Goal: Browse casually

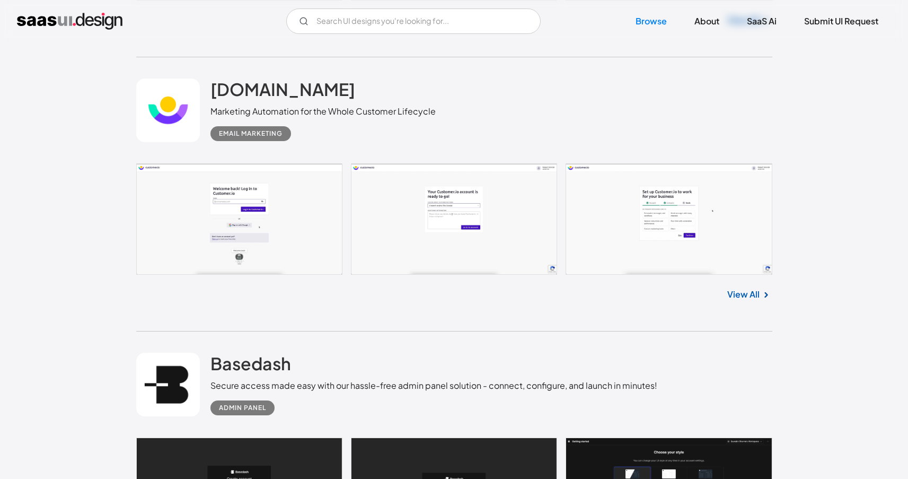
scroll to position [9548, 0]
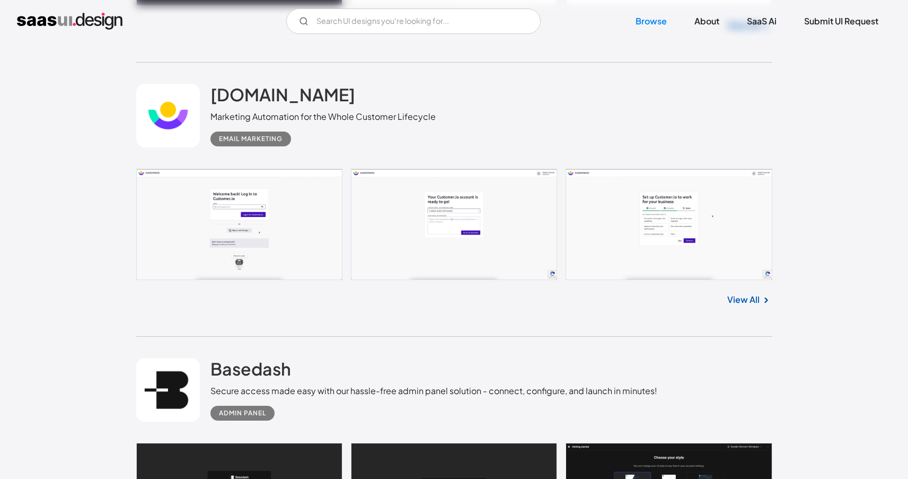
click at [746, 306] on link "View All" at bounding box center [743, 299] width 32 height 13
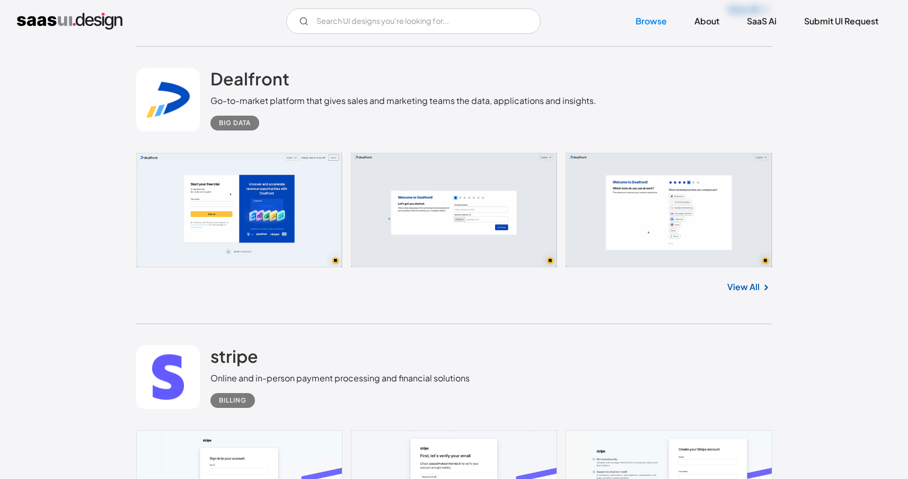
scroll to position [16168, 0]
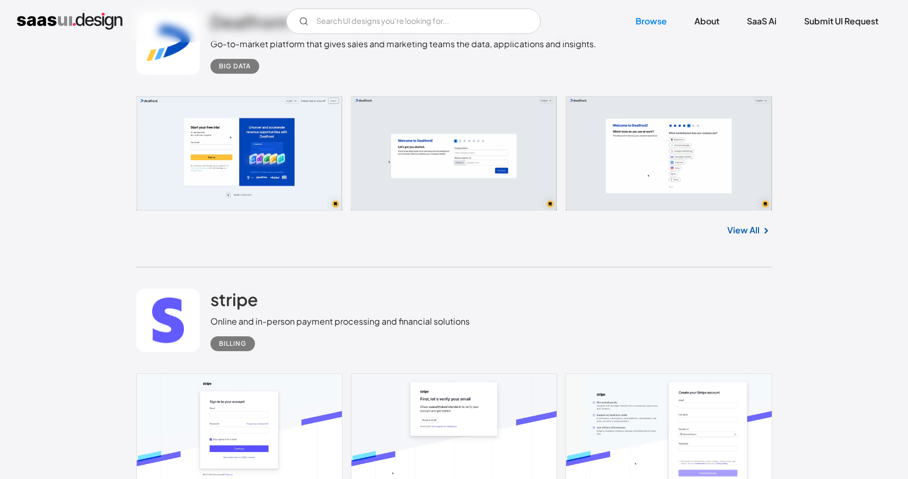
click at [749, 236] on link "View All" at bounding box center [743, 230] width 32 height 13
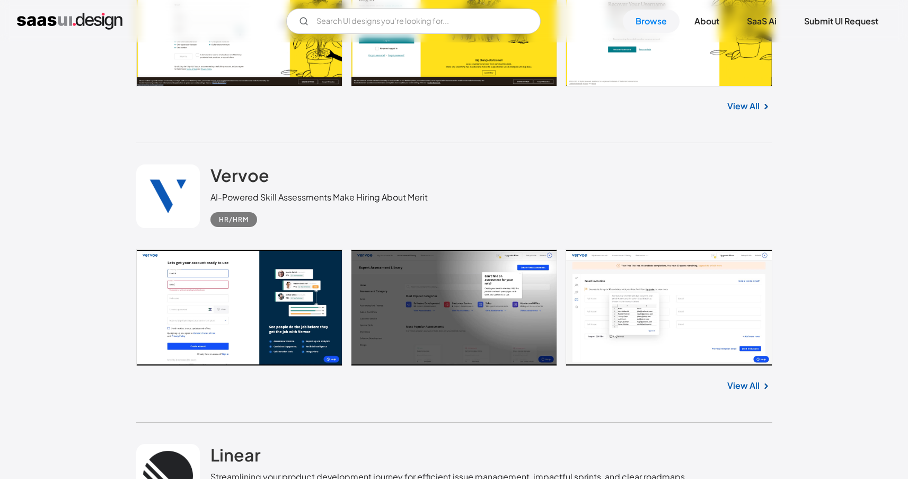
scroll to position [19822, 0]
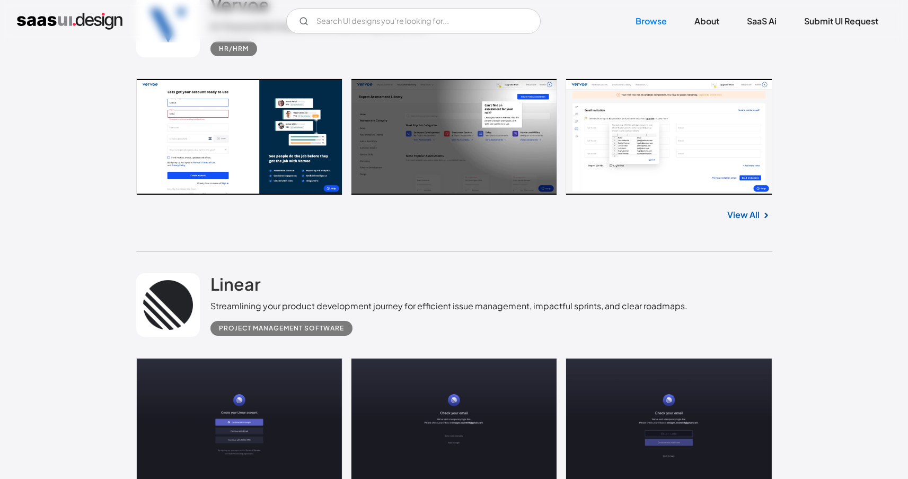
click at [747, 221] on link "View All" at bounding box center [743, 214] width 32 height 13
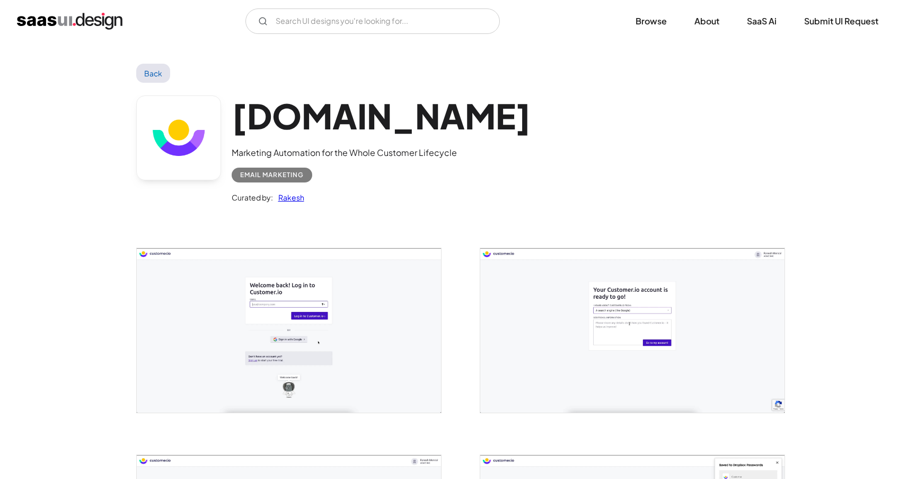
click at [718, 142] on div "[DOMAIN_NAME] Marketing Automation for the Whole Customer Lifecycle Email Marke…" at bounding box center [454, 152] width 636 height 138
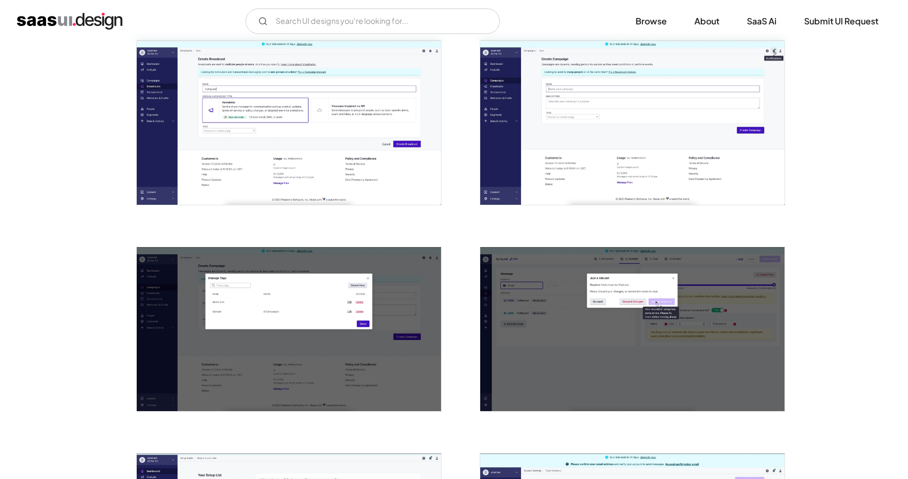
scroll to position [1224, 0]
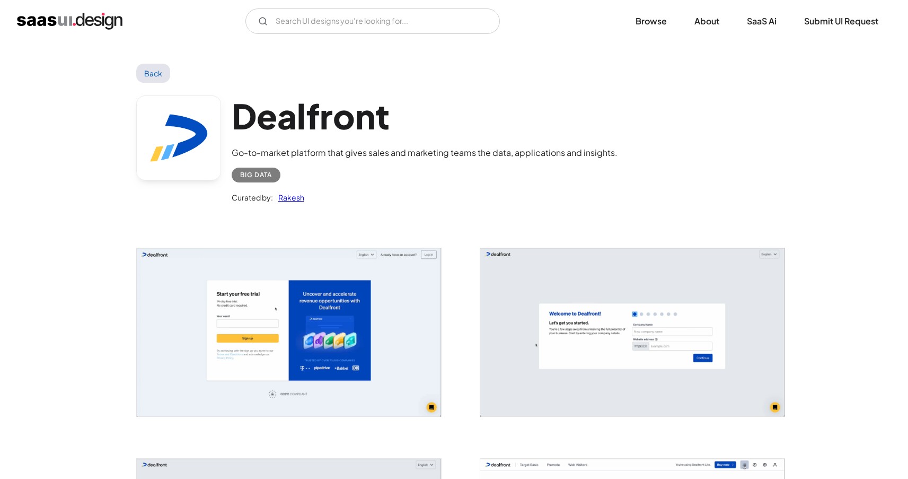
click at [339, 109] on h1 "Dealfront" at bounding box center [425, 115] width 386 height 41
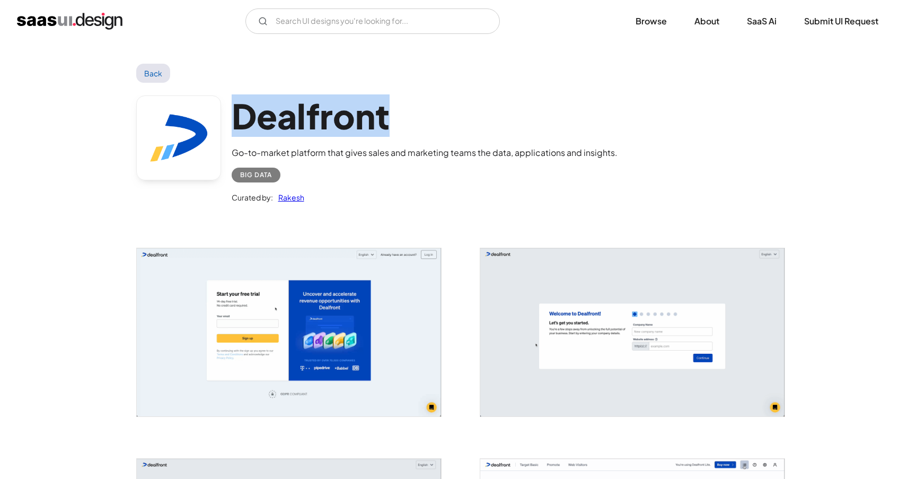
click at [339, 109] on h1 "Dealfront" at bounding box center [425, 115] width 386 height 41
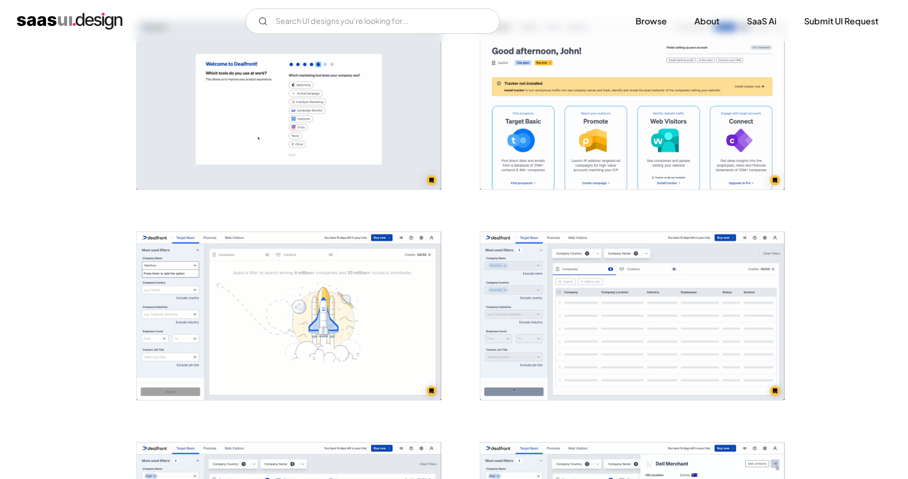
scroll to position [464, 0]
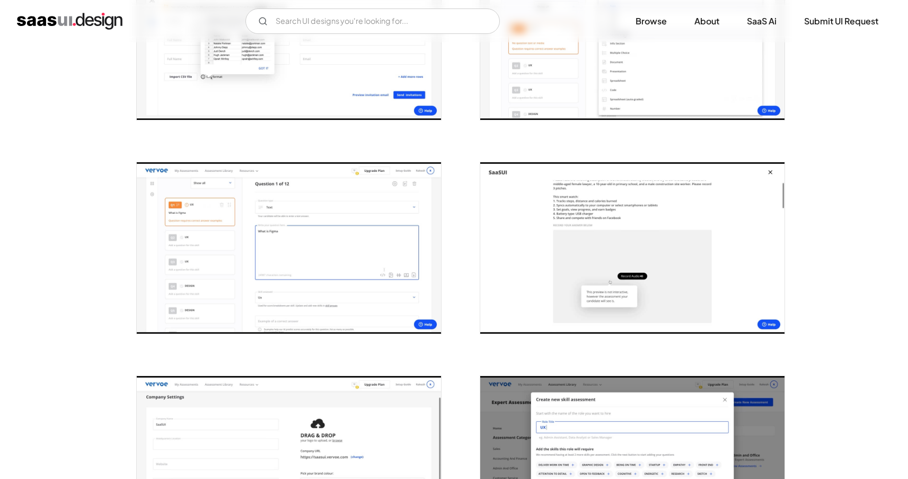
scroll to position [737, 0]
